Goal: Task Accomplishment & Management: Manage account settings

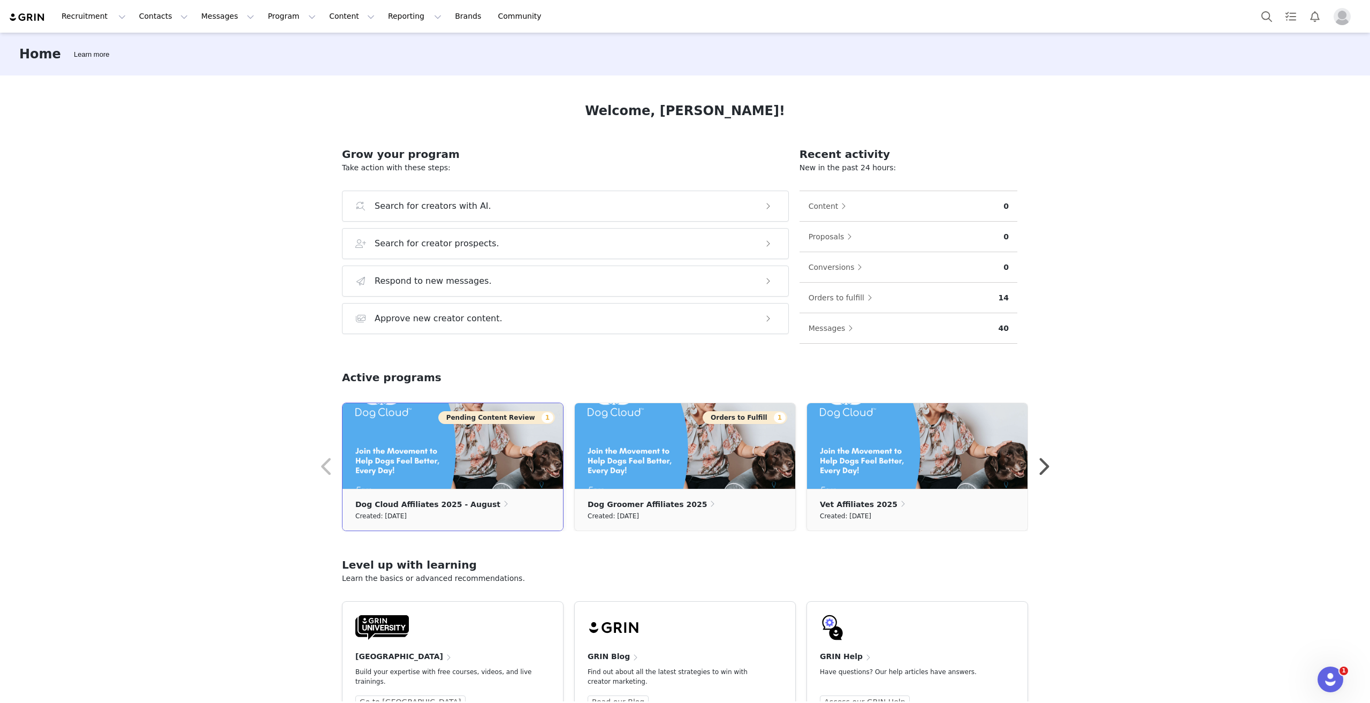
click at [517, 419] on button "Pending Content Review 1" at bounding box center [496, 417] width 117 height 13
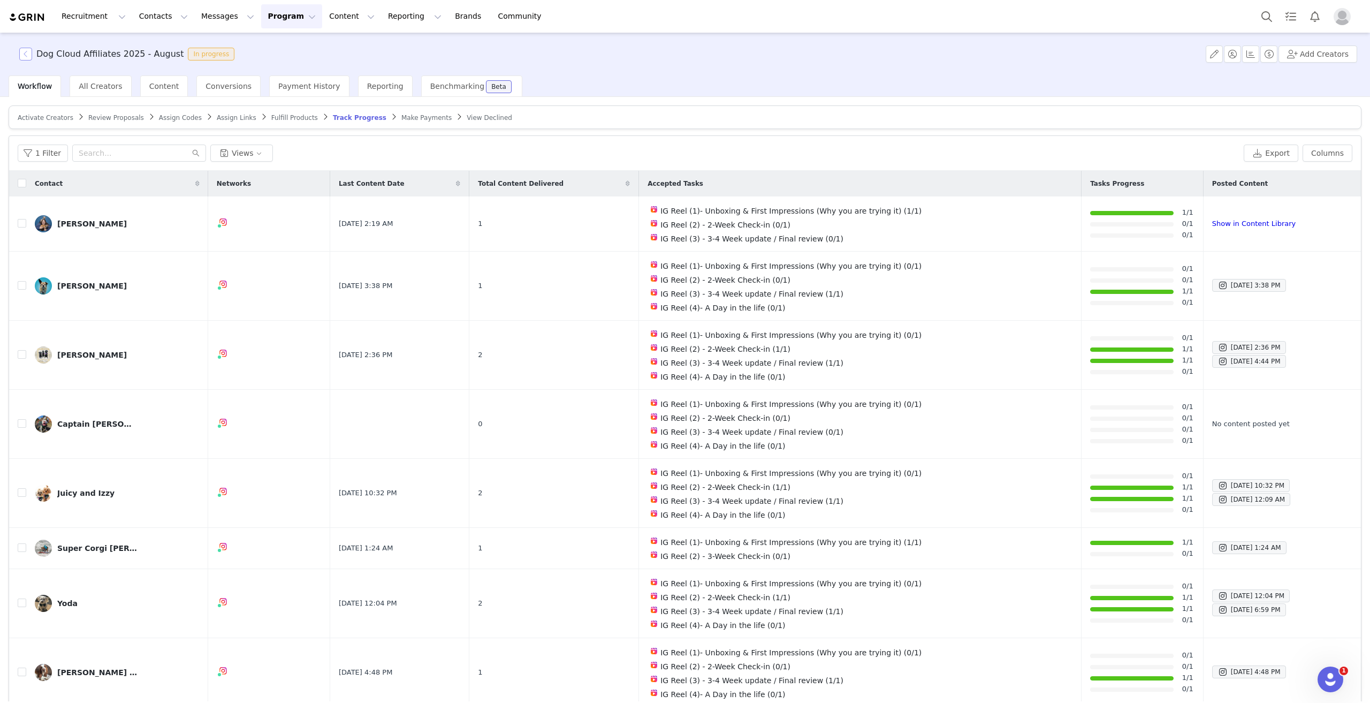
click at [27, 57] on button "button" at bounding box center [25, 54] width 13 height 13
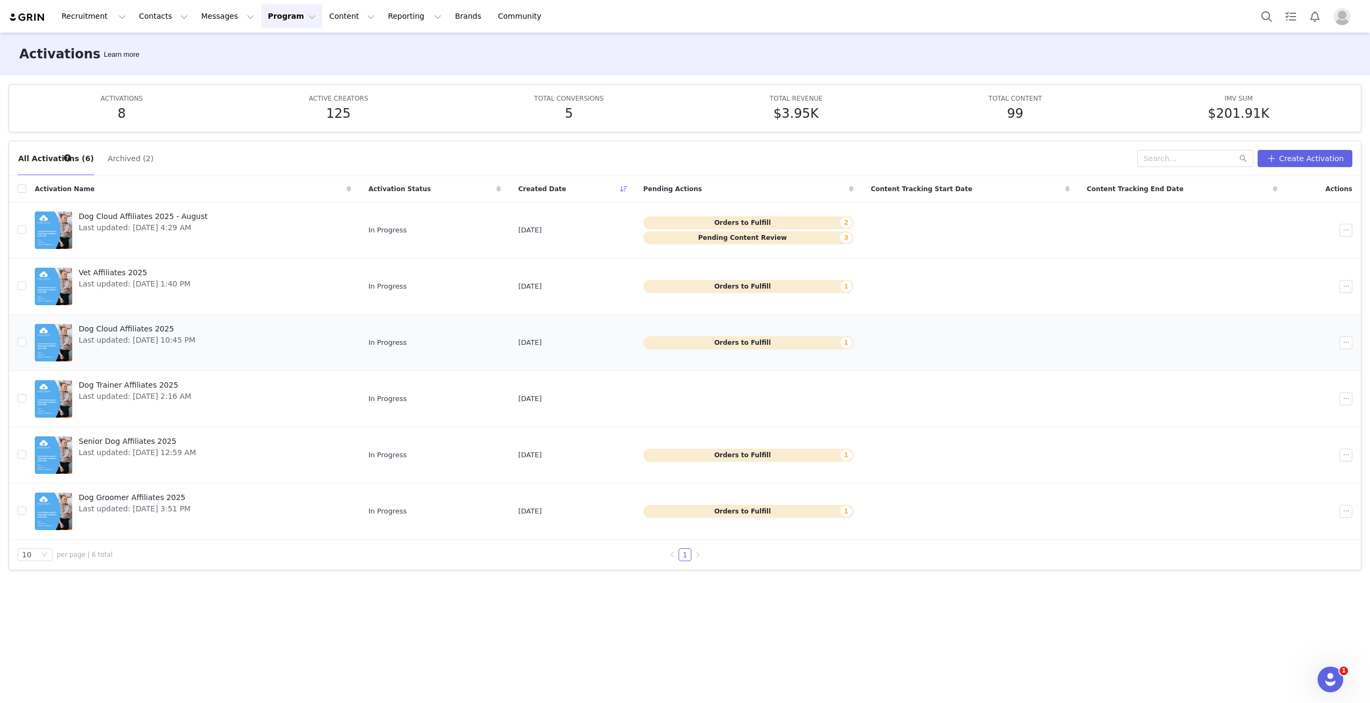
click at [127, 327] on span "Dog Cloud Affiliates 2025" at bounding box center [137, 328] width 117 height 11
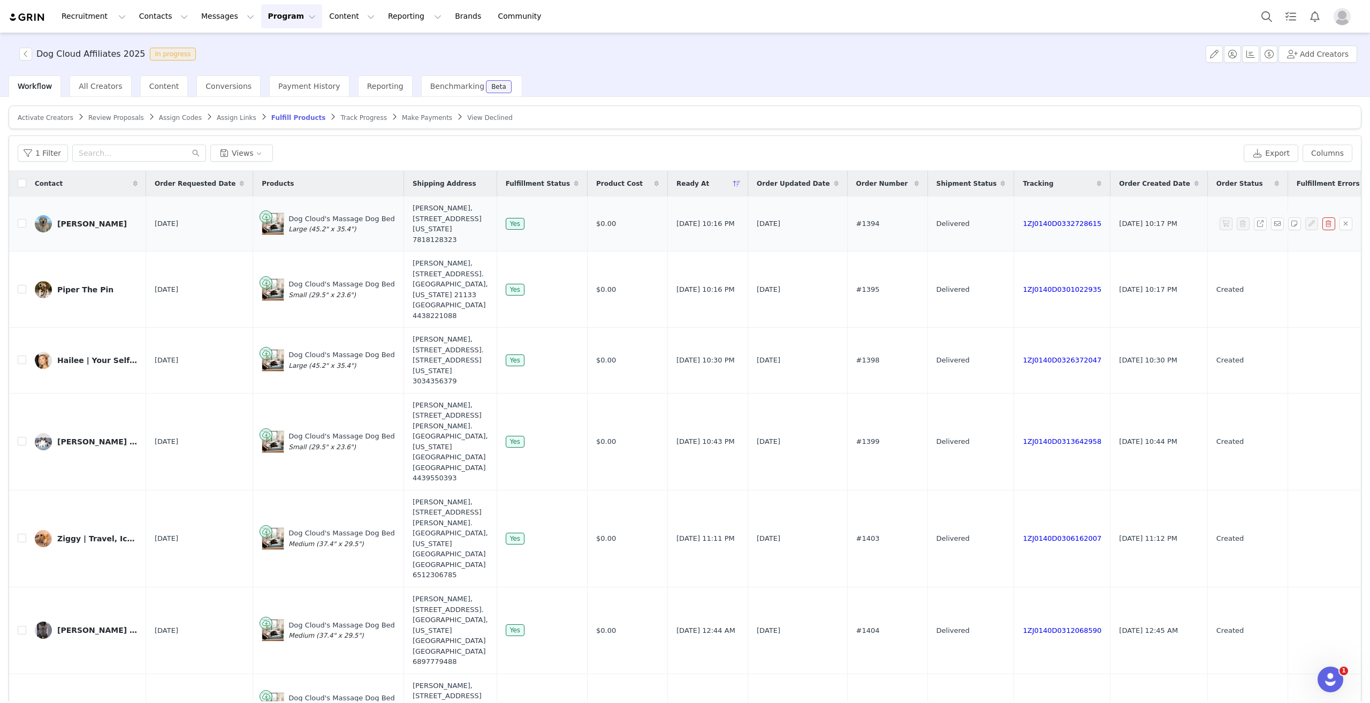
drag, startPoint x: 158, startPoint y: 230, endPoint x: 135, endPoint y: 213, distance: 28.4
click at [158, 230] on td "[DATE]" at bounding box center [199, 223] width 107 height 55
